Goal: Information Seeking & Learning: Learn about a topic

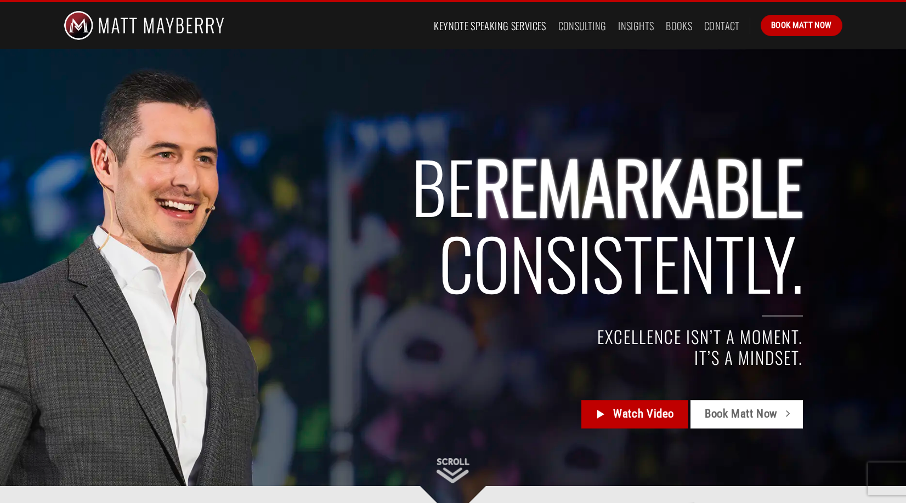
click at [501, 26] on link "Keynote Speaking Services" at bounding box center [490, 26] width 112 height 20
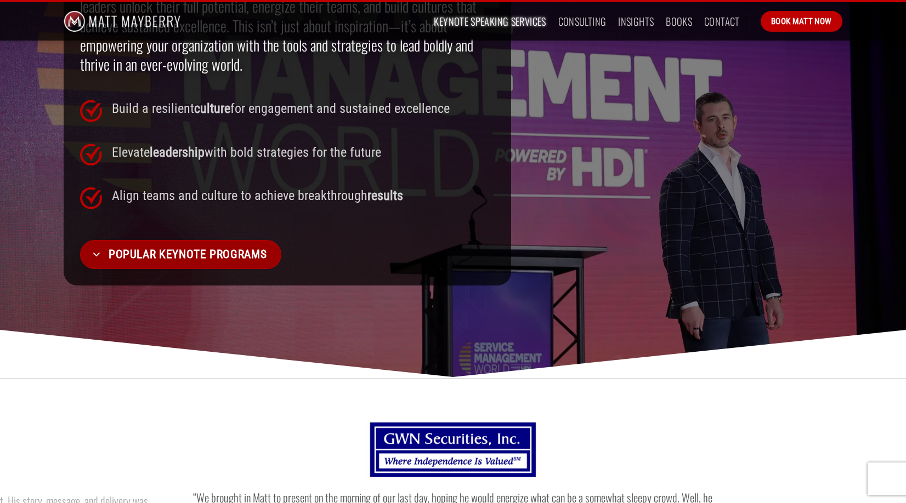
click at [186, 261] on span "Popular Keynote Programs" at bounding box center [188, 254] width 158 height 19
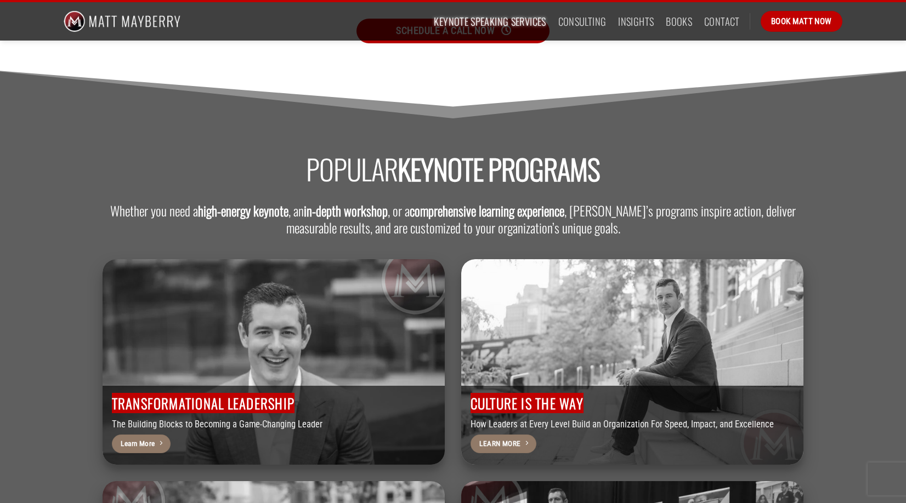
scroll to position [2562, 0]
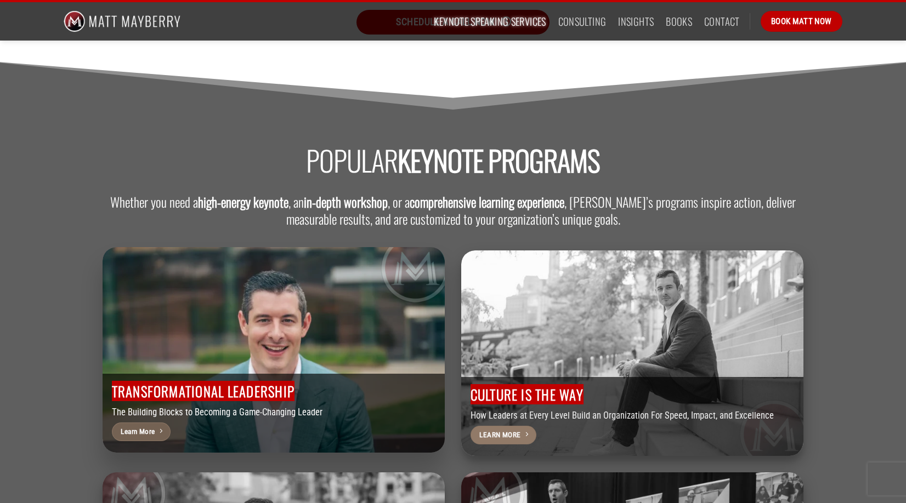
click at [142, 426] on span "Learn More" at bounding box center [138, 432] width 34 height 12
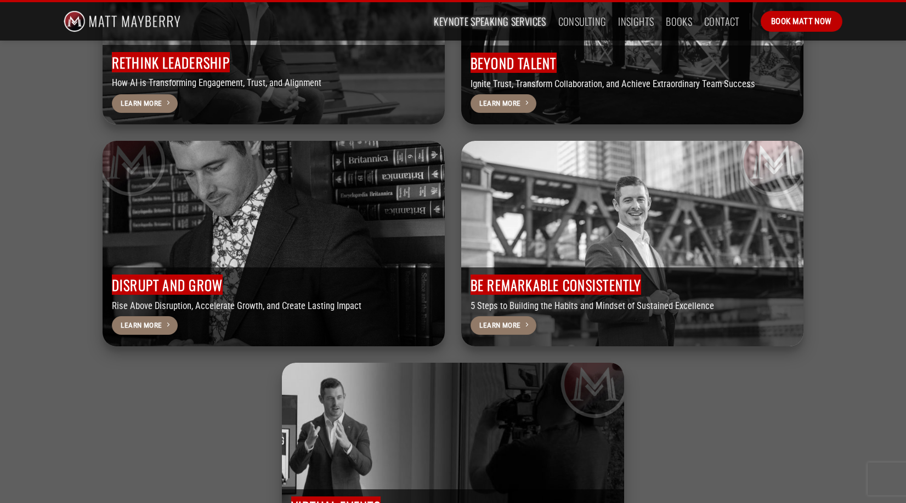
scroll to position [3151, 0]
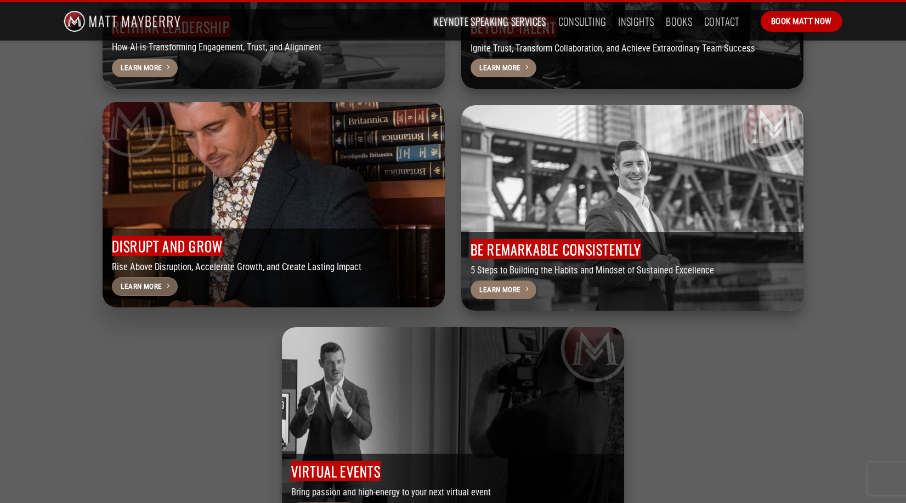
click at [149, 281] on span "Learn More" at bounding box center [141, 287] width 41 height 12
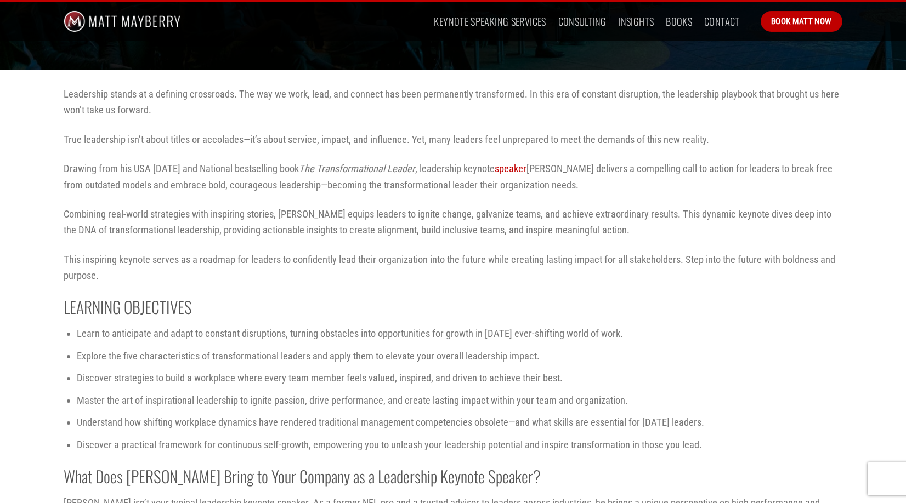
scroll to position [285, 0]
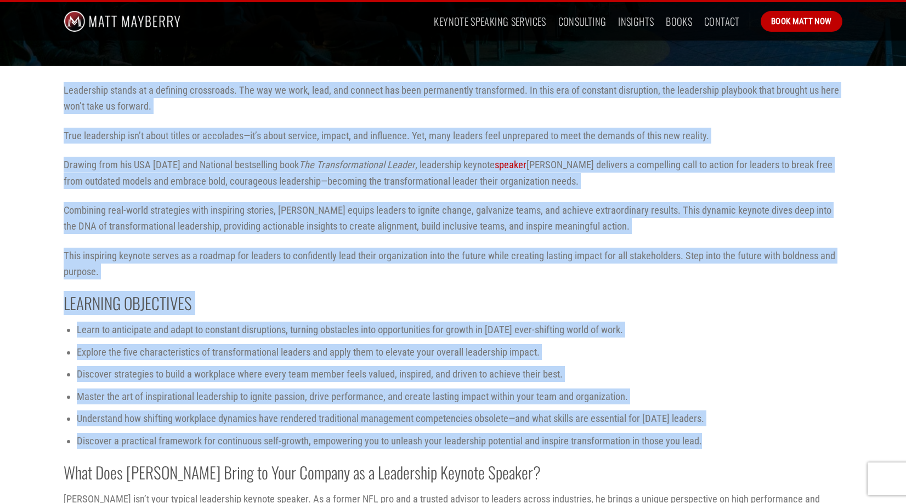
drag, startPoint x: 64, startPoint y: 89, endPoint x: 714, endPoint y: 442, distance: 739.9
click at [714, 442] on div "Leadership stands at a defining crossroads. The way we work, lead, and connect …" at bounding box center [453, 370] width 779 height 577
copy div "Leadership stands at a defining crossroads. The way we work, lead, and connect …"
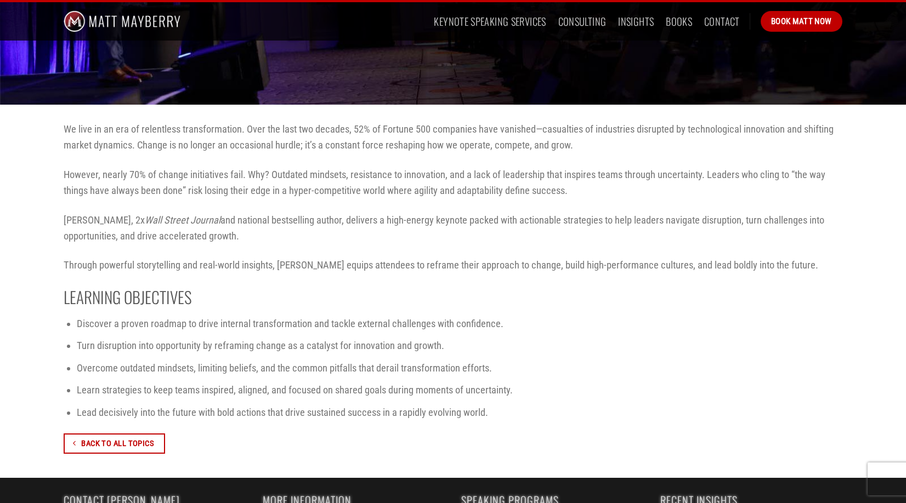
scroll to position [321, 0]
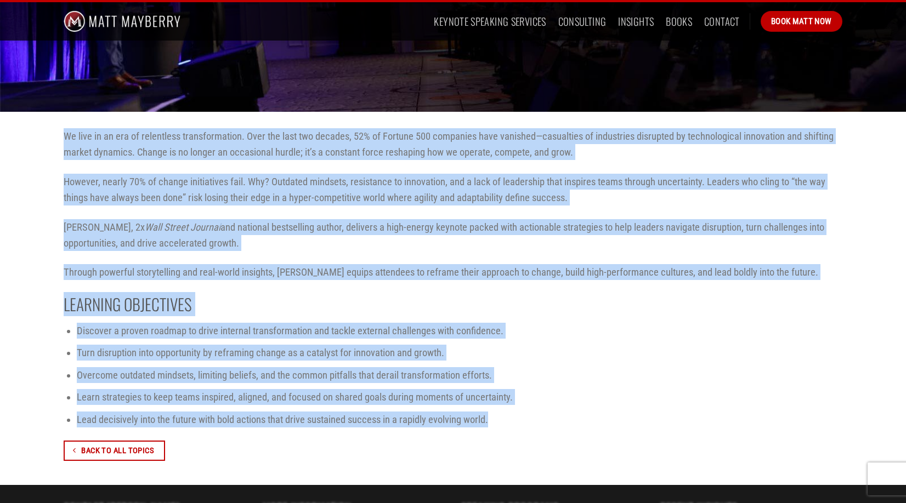
drag, startPoint x: 65, startPoint y: 135, endPoint x: 496, endPoint y: 419, distance: 516.1
click at [496, 419] on div "We live in an era of relentless transformation. Over the last two decades, 52% …" at bounding box center [453, 298] width 779 height 340
copy div "We live in an era of relentless transformation. Over the last two decades, 52% …"
